Goal: Information Seeking & Learning: Learn about a topic

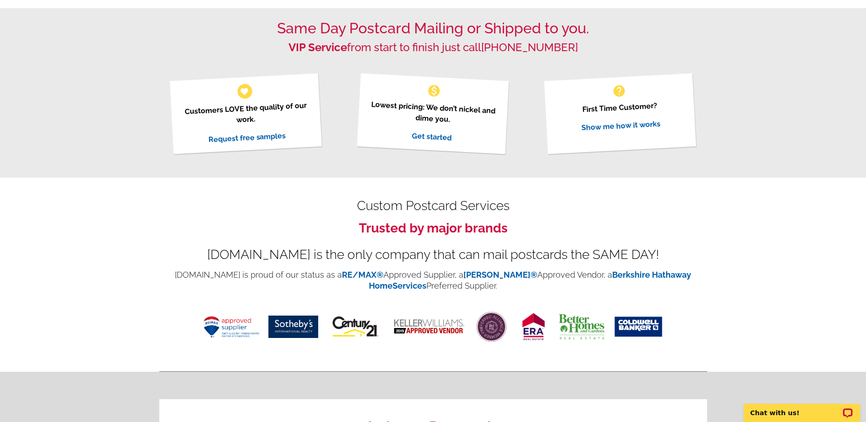
scroll to position [198, 0]
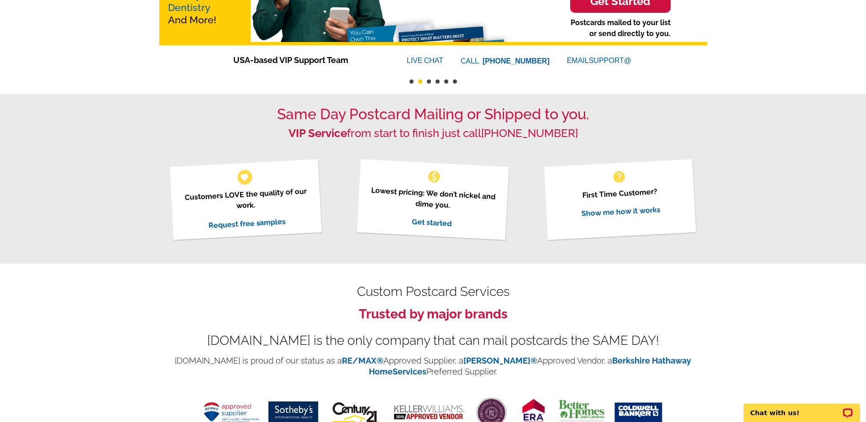
click at [430, 221] on link "Get started" at bounding box center [432, 222] width 40 height 11
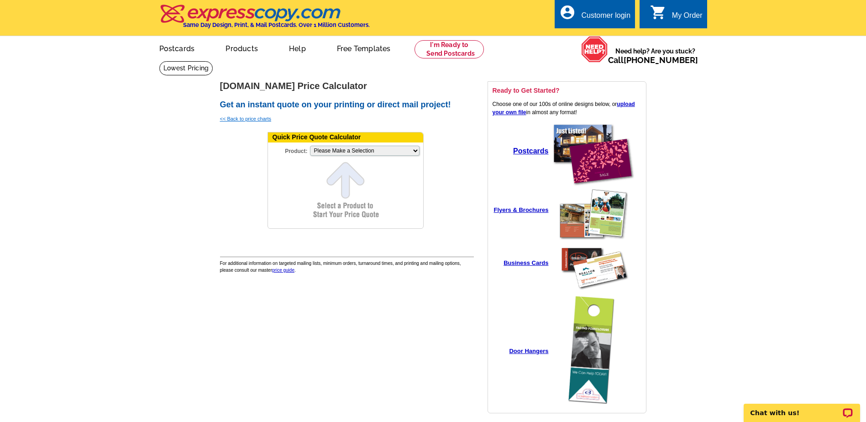
click at [237, 119] on link "<< Back to price charts" at bounding box center [246, 118] width 52 height 5
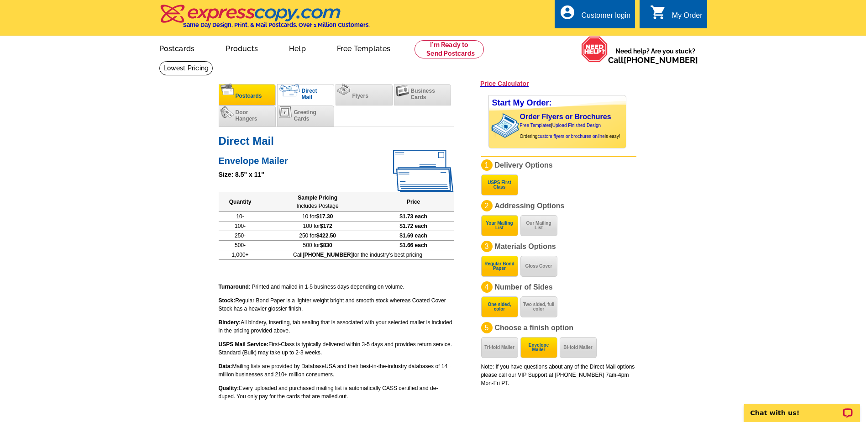
click at [258, 95] on span "Postcards" at bounding box center [249, 96] width 26 height 6
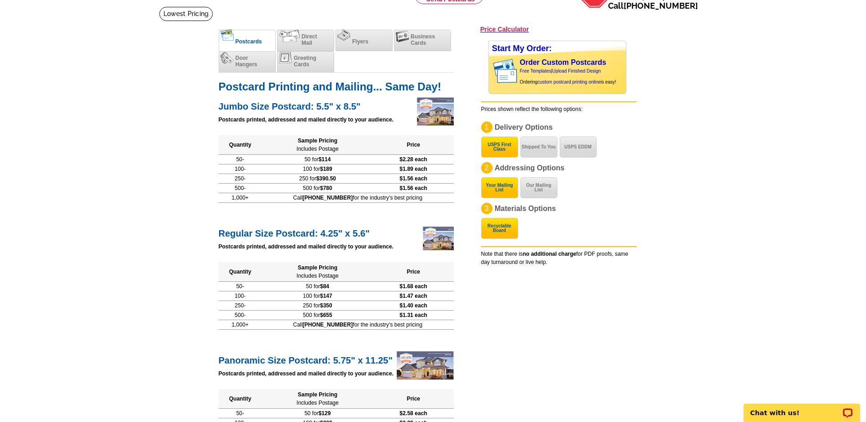
scroll to position [68, 0]
